Goal: Task Accomplishment & Management: Use online tool/utility

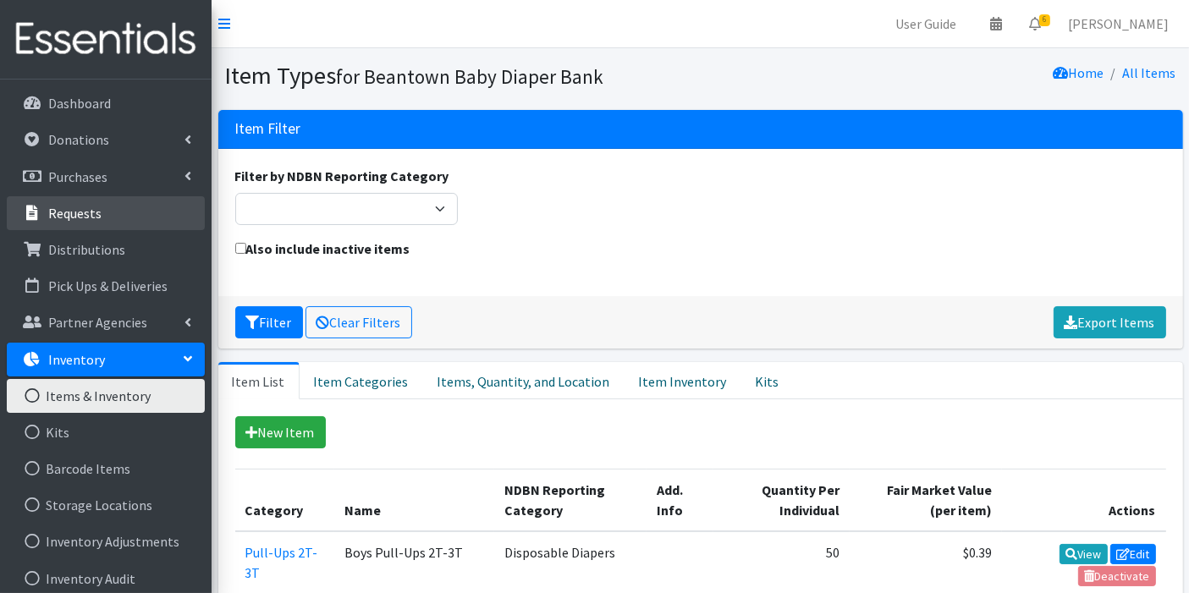
click at [135, 219] on link "Requests" at bounding box center [106, 213] width 198 height 34
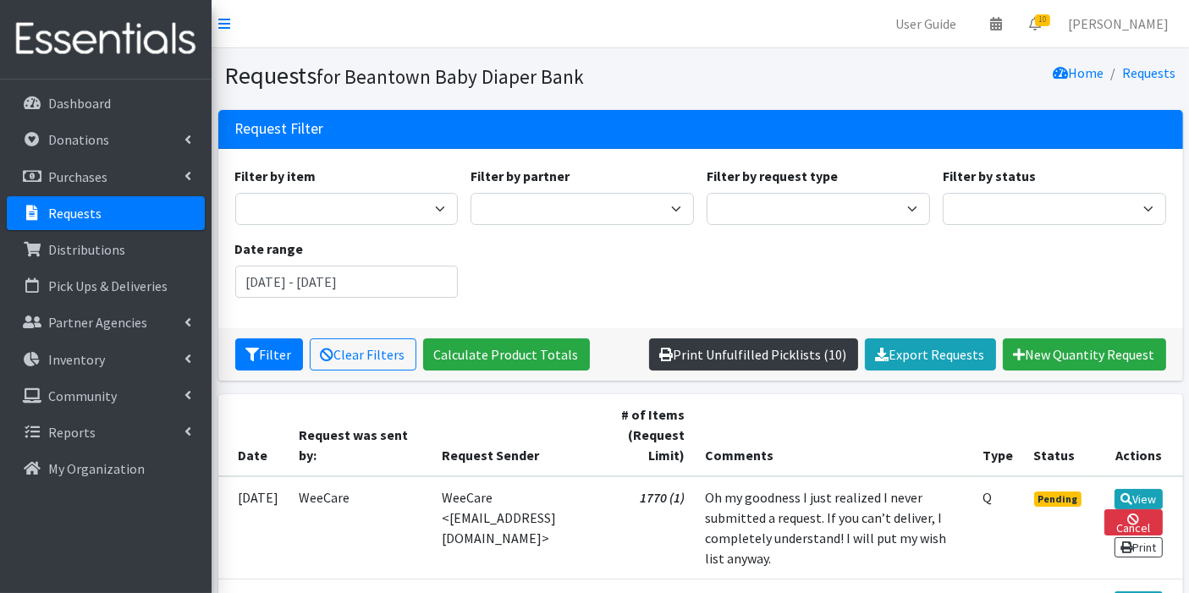
click at [822, 366] on link "Print Unfulfilled Picklists (10)" at bounding box center [753, 355] width 209 height 32
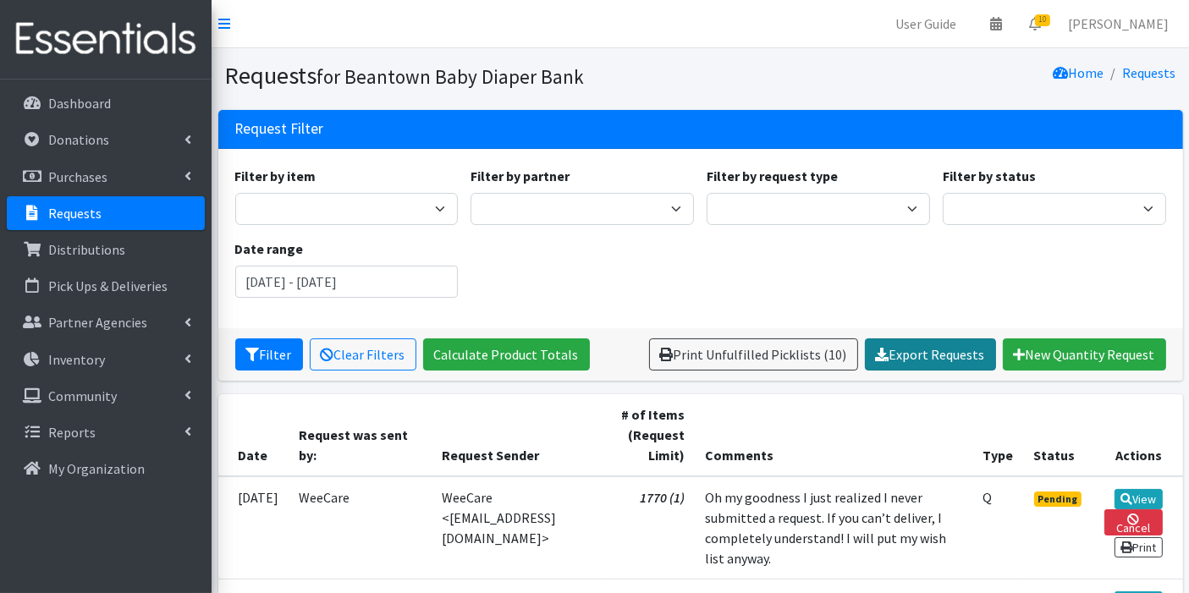
click at [906, 350] on link "Export Requests" at bounding box center [930, 355] width 131 height 32
click at [441, 297] on div "Filter by item Boys - Pampers - 2T-3T - 132/box Boys - Pampers - 4T-5T - 100/bo…" at bounding box center [701, 239] width 944 height 146
click at [423, 284] on input "[DATE] - [DATE]" at bounding box center [346, 282] width 223 height 32
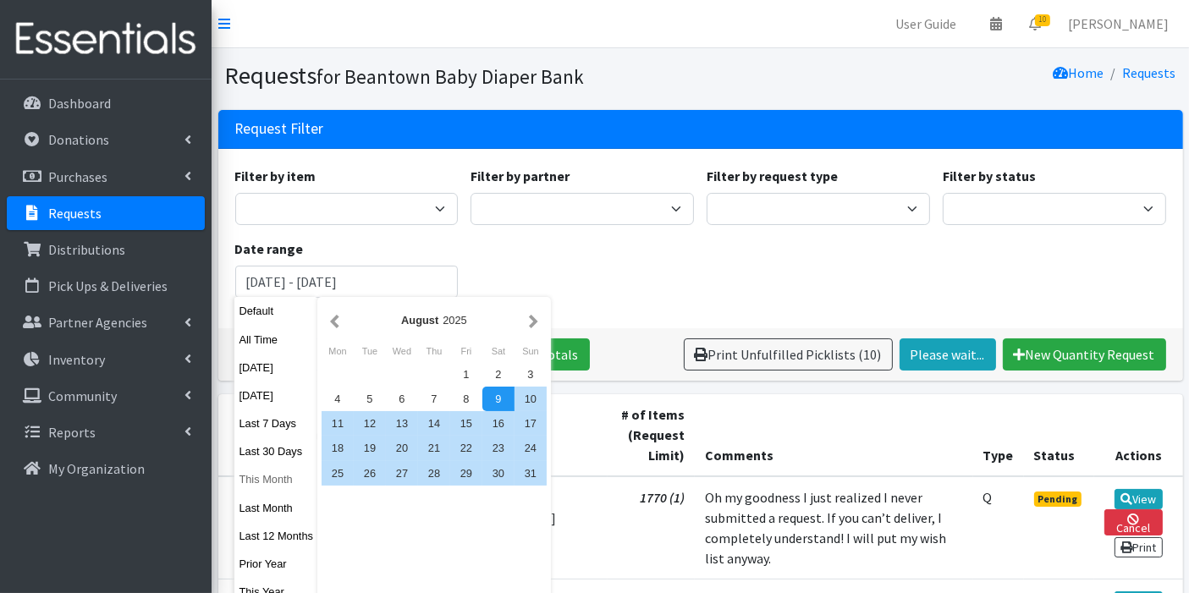
click at [264, 480] on button "This Month" at bounding box center [275, 479] width 83 height 25
type input "[DATE] - [DATE]"
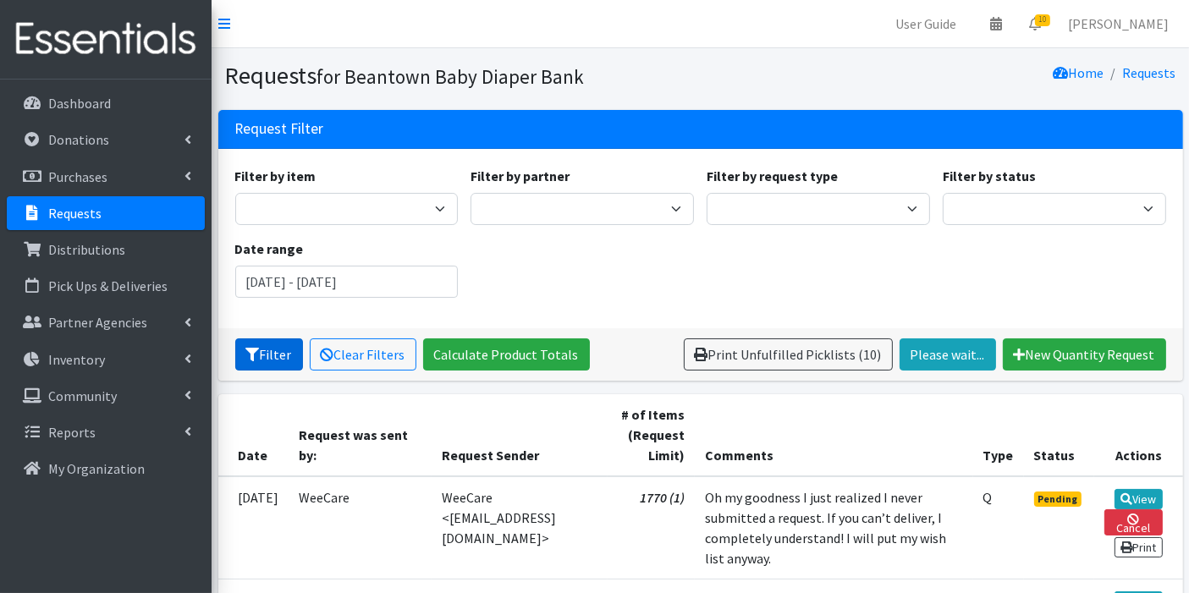
click at [266, 350] on button "Filter" at bounding box center [269, 355] width 68 height 32
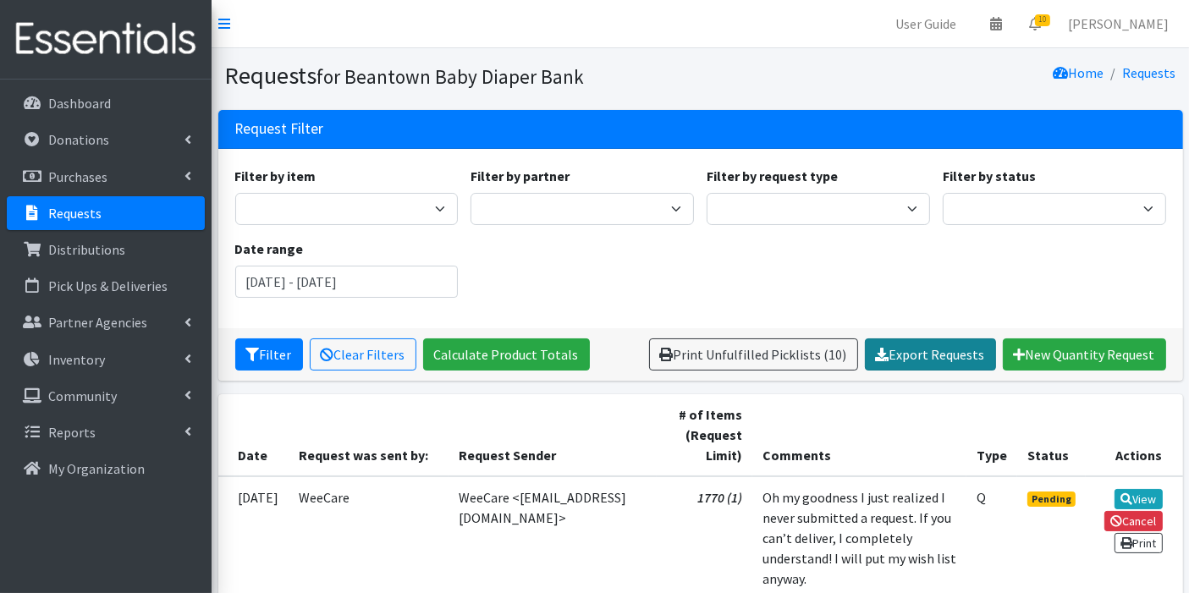
click at [919, 349] on link "Export Requests" at bounding box center [930, 355] width 131 height 32
